Goal: Information Seeking & Learning: Learn about a topic

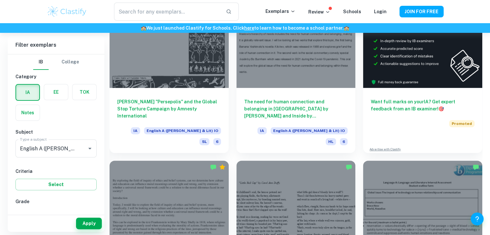
scroll to position [184, 0]
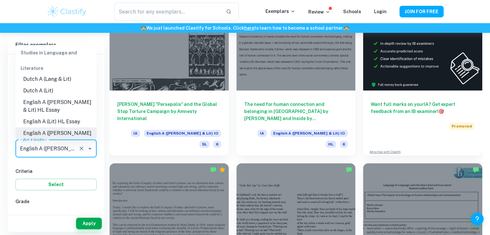
click at [57, 151] on input "English A ([PERSON_NAME] & Lit) IO" at bounding box center [46, 148] width 57 height 12
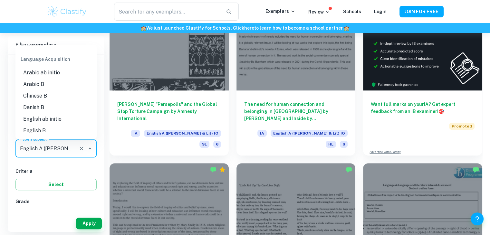
scroll to position [364, 0]
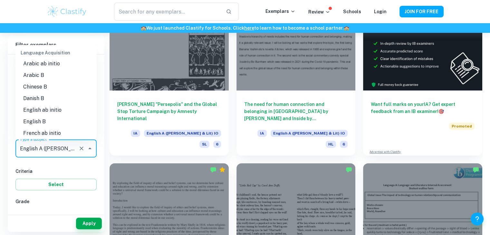
click at [39, 116] on li "English B" at bounding box center [55, 122] width 81 height 12
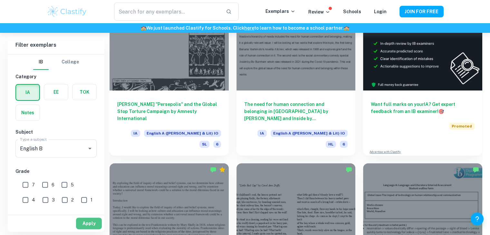
click at [89, 222] on button "Apply" at bounding box center [89, 224] width 26 height 12
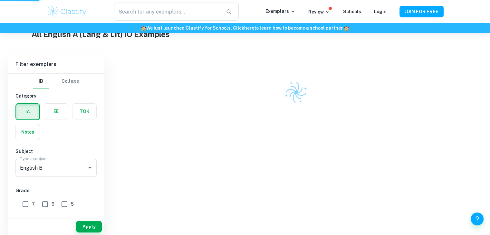
scroll to position [120, 0]
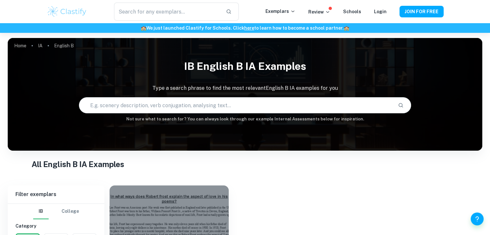
scroll to position [98, 0]
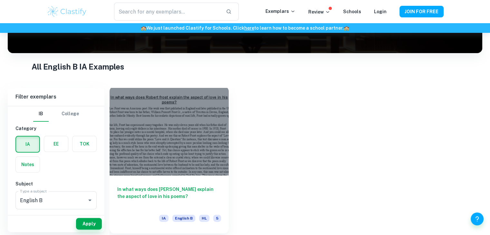
click at [183, 133] on div at bounding box center [168, 130] width 119 height 89
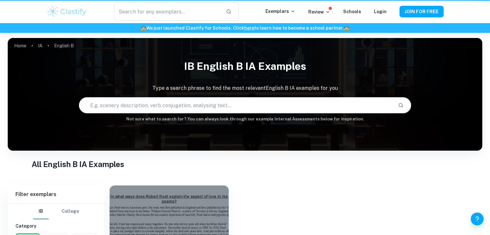
scroll to position [98, 0]
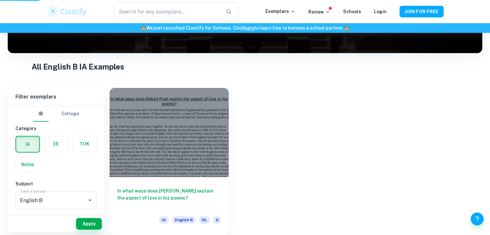
type input "English A ([PERSON_NAME] & Lit) IO"
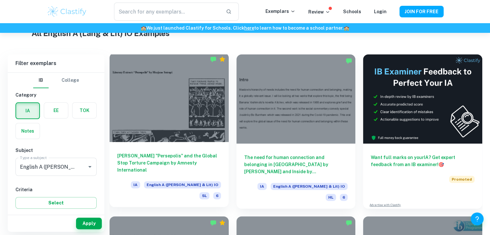
scroll to position [160, 0]
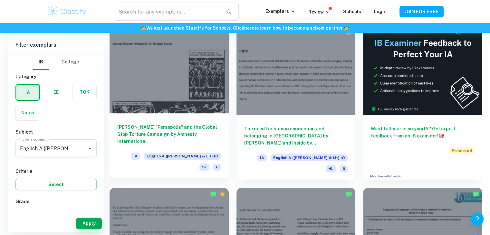
click at [198, 83] on div at bounding box center [168, 68] width 119 height 89
